Goal: Check status: Check status

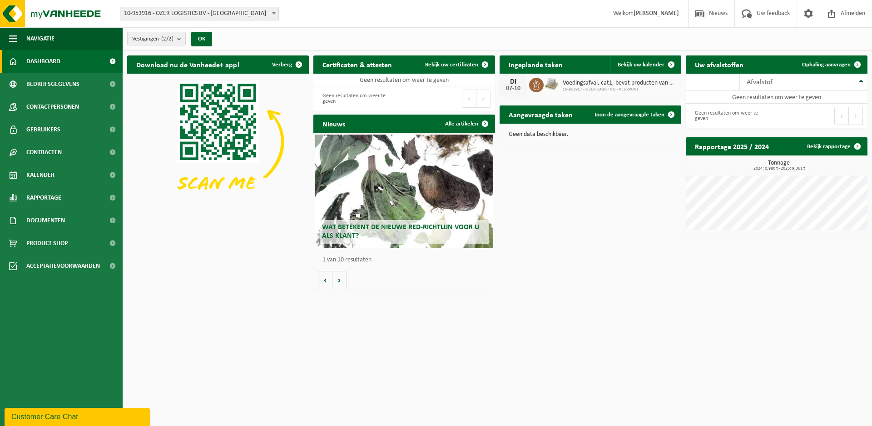
click at [629, 84] on span "Voedingsafval, cat1, bevat producten van dierlijke oorsprong, afkomstig van int…" at bounding box center [620, 82] width 114 height 7
click at [636, 62] on span "Bekijk uw kalender" at bounding box center [641, 65] width 47 height 6
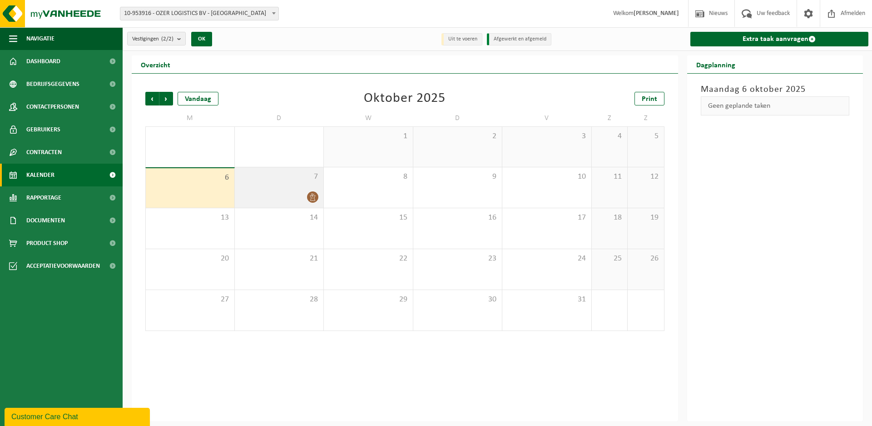
click at [310, 193] on icon at bounding box center [313, 197] width 8 height 8
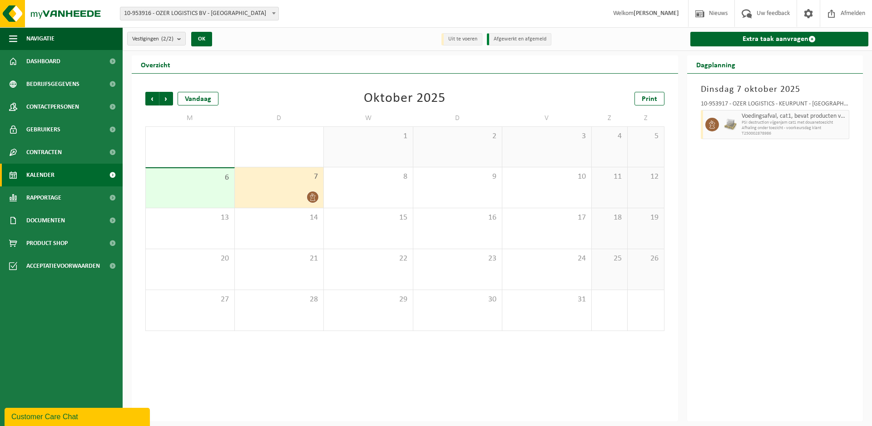
click at [760, 134] on span "T250002878986" at bounding box center [794, 133] width 105 height 5
click at [712, 125] on icon at bounding box center [712, 124] width 8 height 8
click at [773, 293] on div "[DATE] 10-953917 - OZER LOGISTICS - KEURPUNT - MERKSEM Voedingsafval, cat1, bev…" at bounding box center [775, 247] width 176 height 347
